Goal: Task Accomplishment & Management: Use online tool/utility

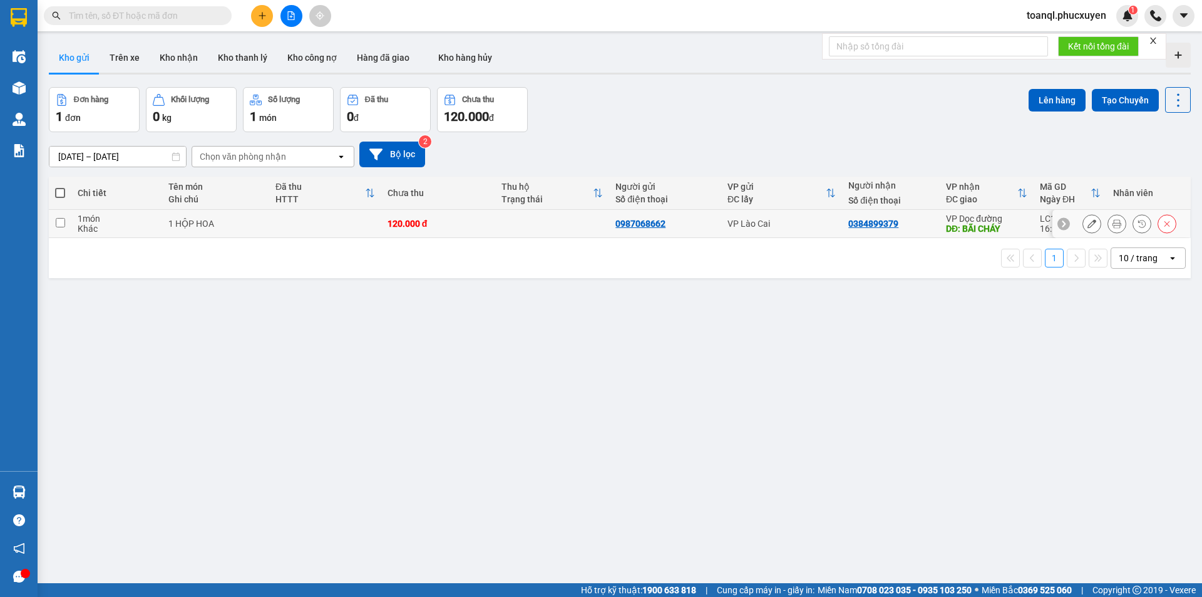
click at [530, 224] on td at bounding box center [552, 224] width 114 height 28
checkbox input "true"
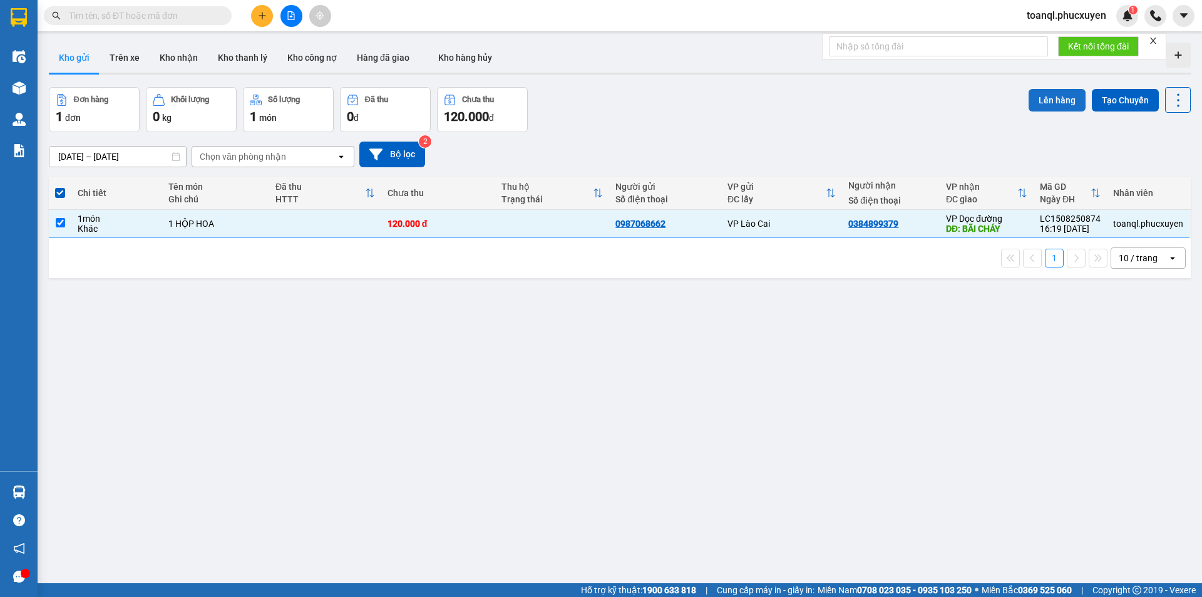
click at [1042, 97] on button "Lên hàng" at bounding box center [1057, 100] width 57 height 23
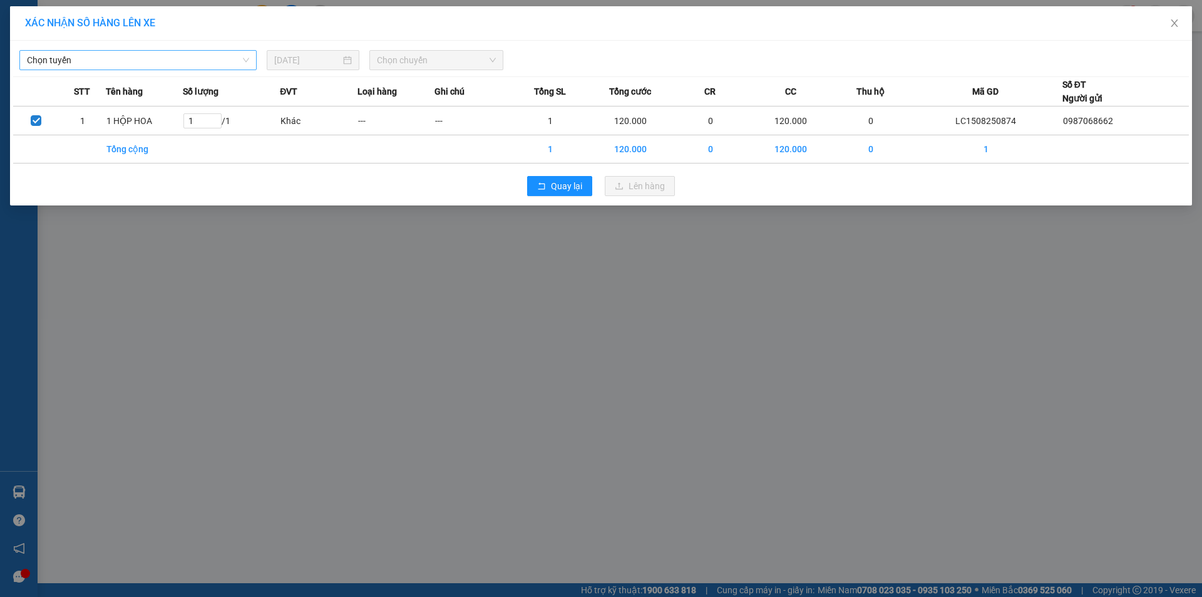
click at [113, 61] on span "Chọn tuyến" at bounding box center [138, 60] width 222 height 19
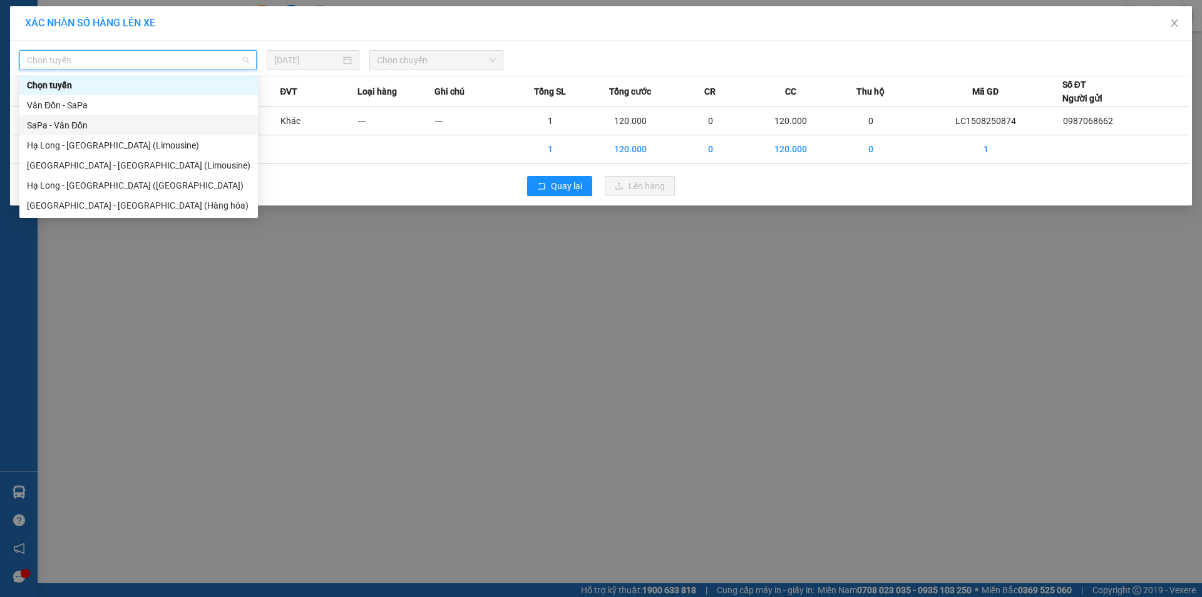
drag, startPoint x: 77, startPoint y: 121, endPoint x: 428, endPoint y: 59, distance: 356.6
click at [79, 121] on div "SaPa - Vân Đồn" at bounding box center [139, 125] width 224 height 14
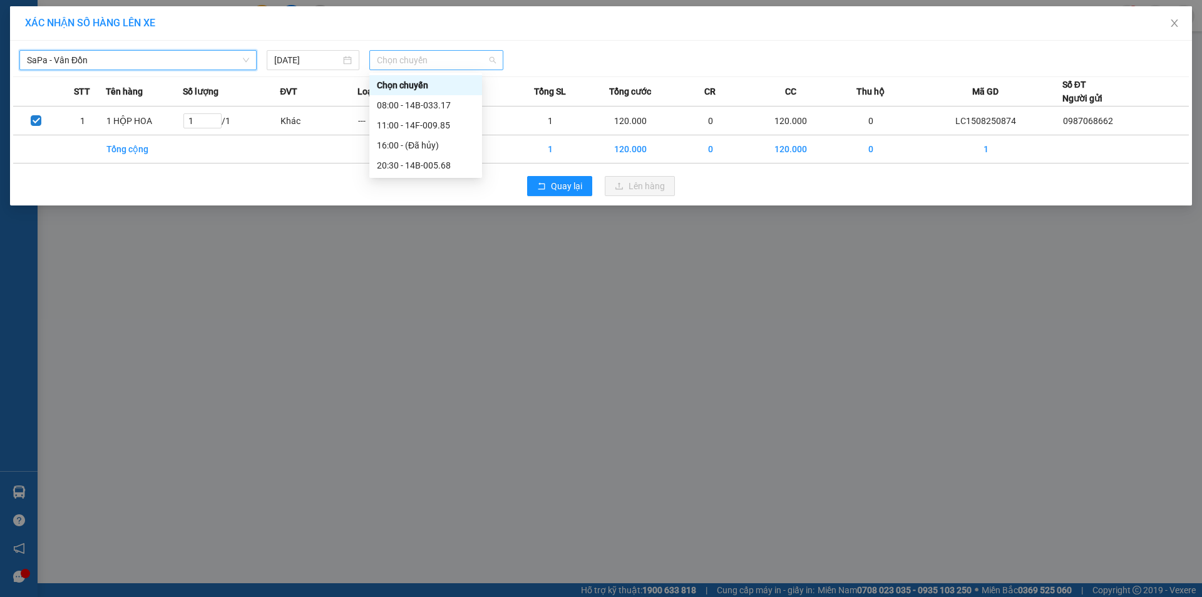
click at [438, 58] on span "Chọn chuyến" at bounding box center [436, 60] width 119 height 19
drag, startPoint x: 443, startPoint y: 160, endPoint x: 602, endPoint y: 173, distance: 160.1
click at [443, 160] on div "20:30 - 14B-005.68" at bounding box center [426, 165] width 98 height 14
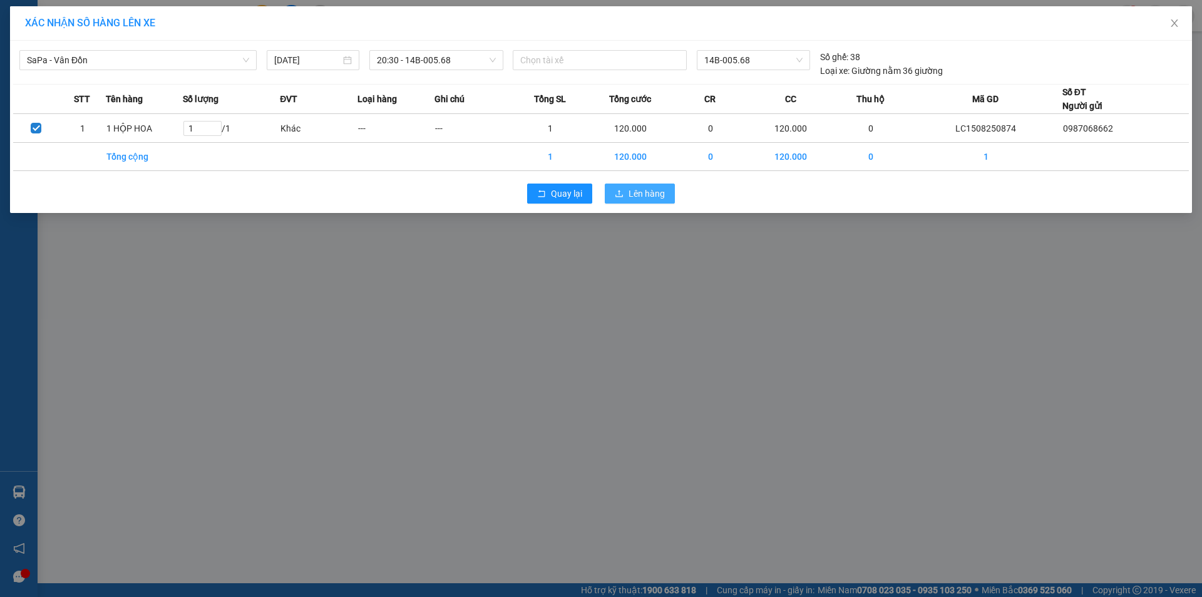
click at [642, 194] on span "Lên hàng" at bounding box center [647, 194] width 36 height 14
